Goal: Find specific page/section: Find specific page/section

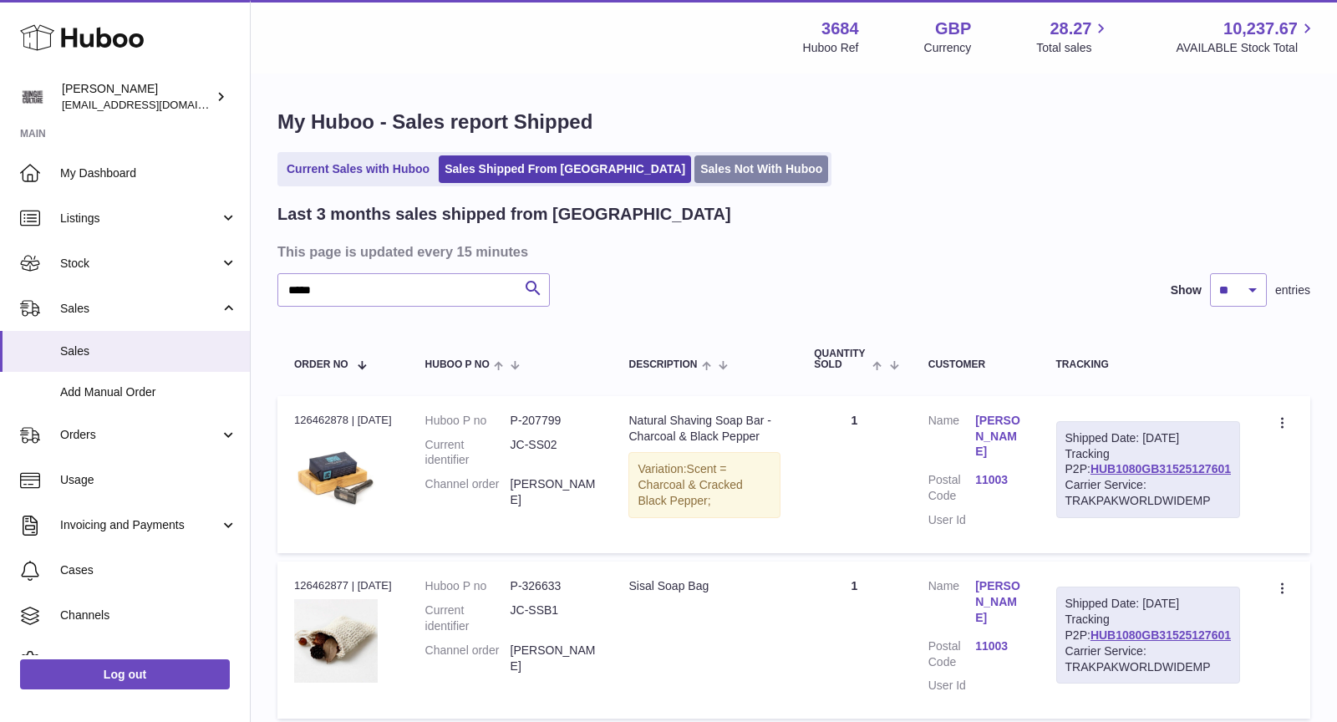
click at [704, 165] on link "Sales Not With Huboo" at bounding box center [762, 169] width 134 height 28
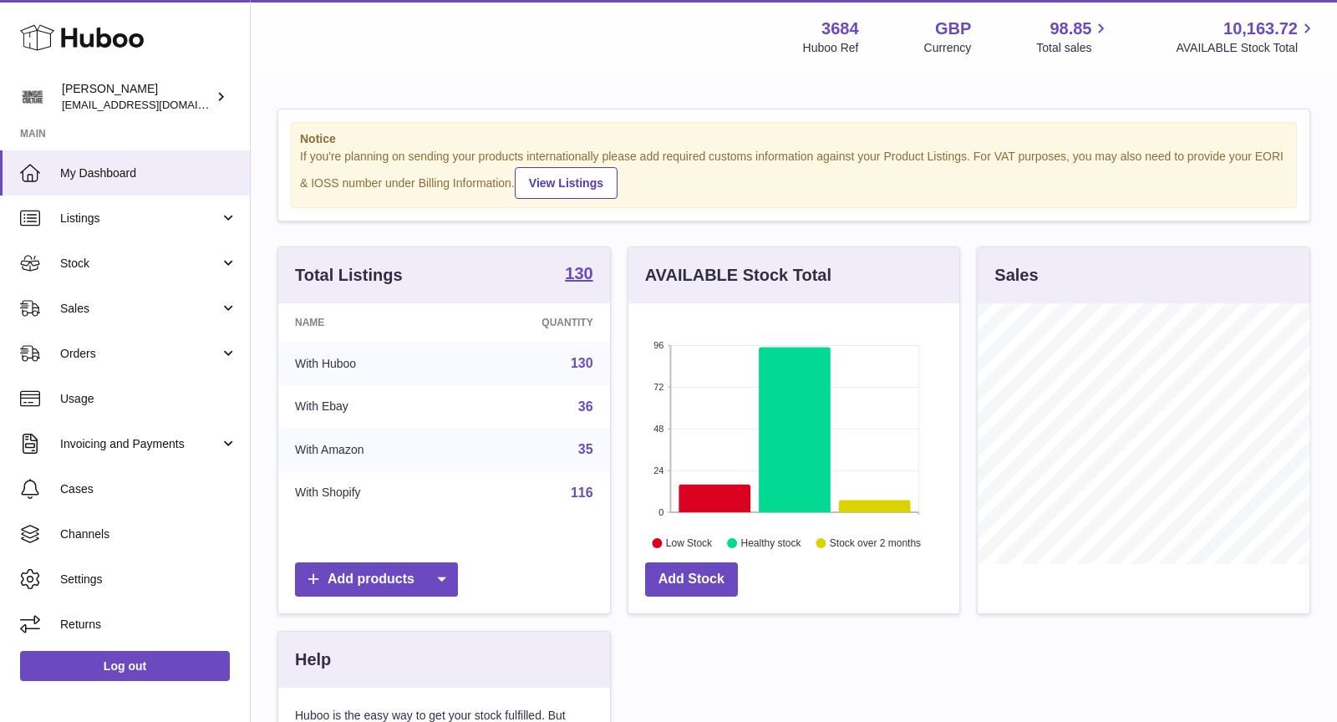
scroll to position [260, 332]
click at [142, 323] on link "Sales" at bounding box center [125, 308] width 250 height 45
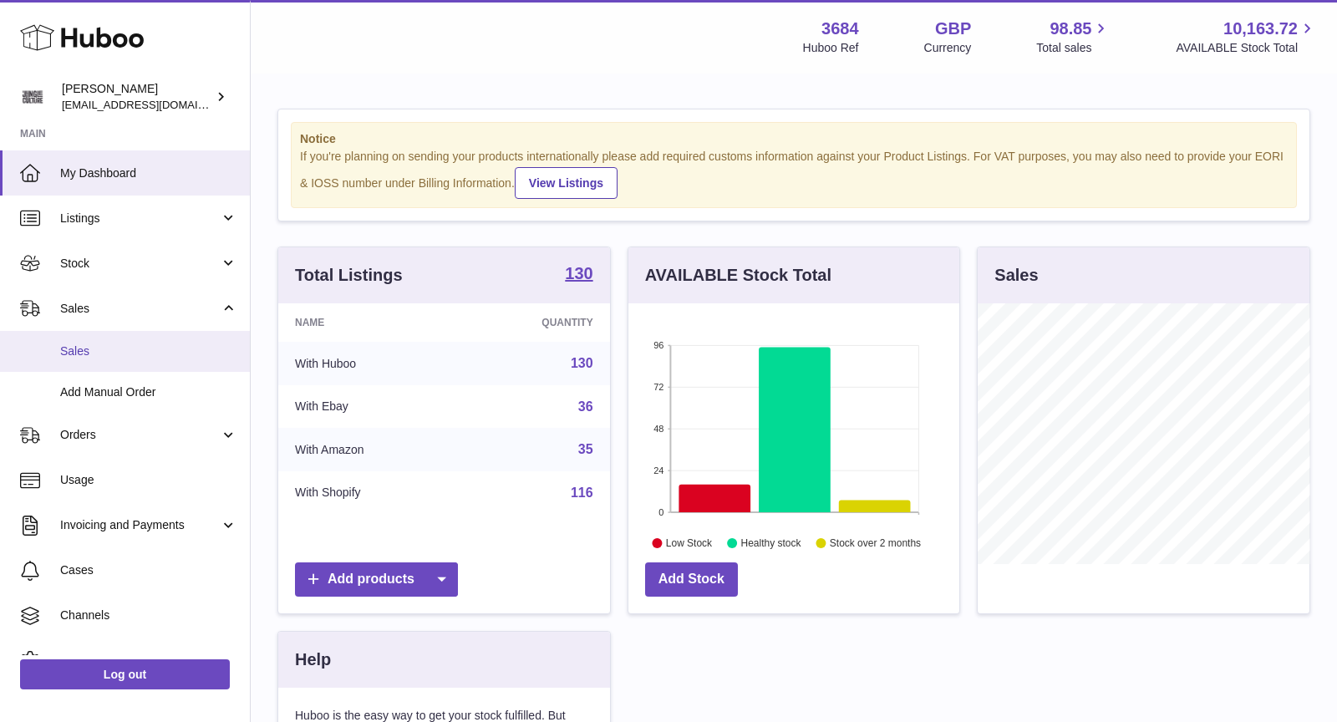
click at [123, 350] on span "Sales" at bounding box center [148, 351] width 177 height 16
